Goal: Task Accomplishment & Management: Manage account settings

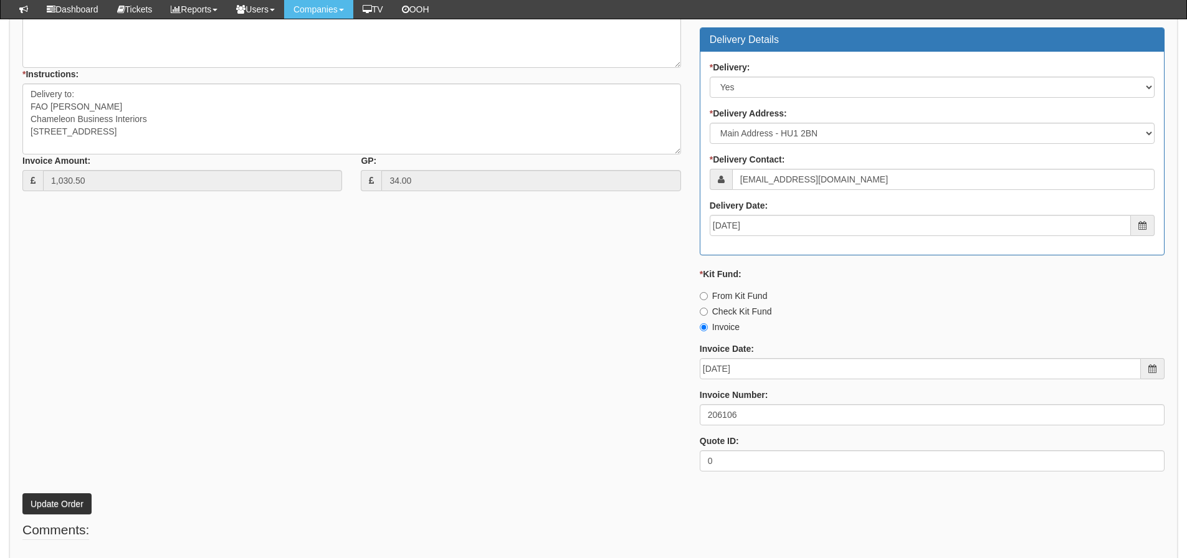
scroll to position [597, 0]
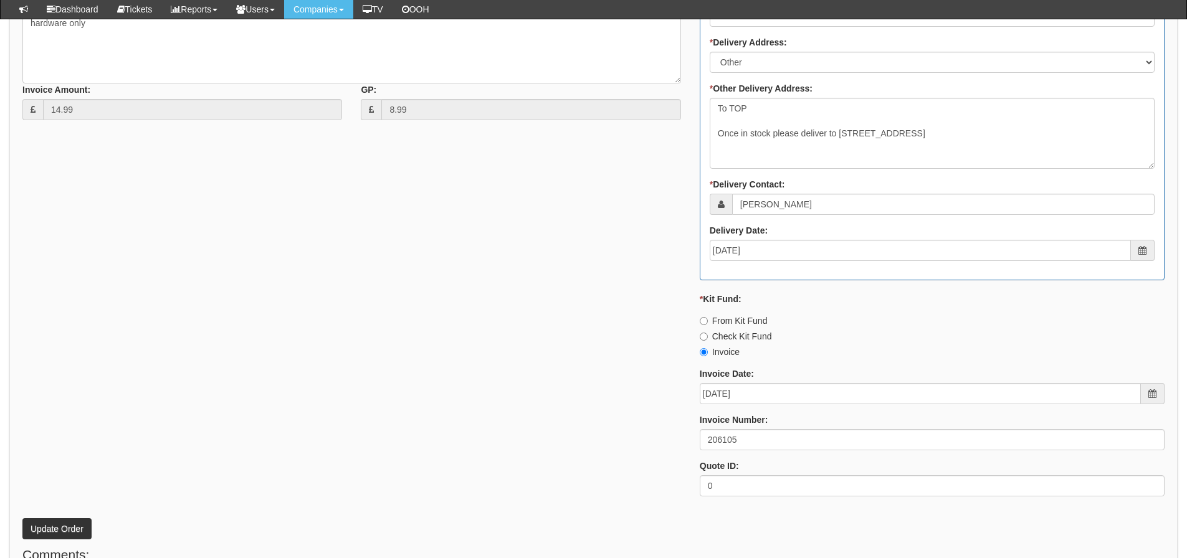
scroll to position [622, 0]
